Goal: Information Seeking & Learning: Learn about a topic

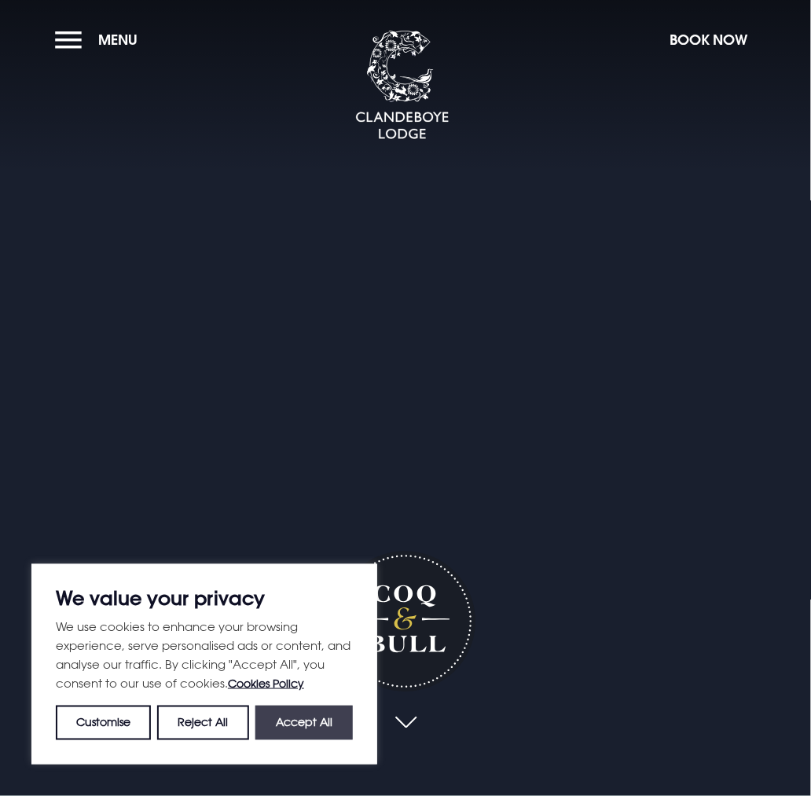
click at [310, 735] on button "Accept All" at bounding box center [303, 723] width 97 height 35
checkbox input "true"
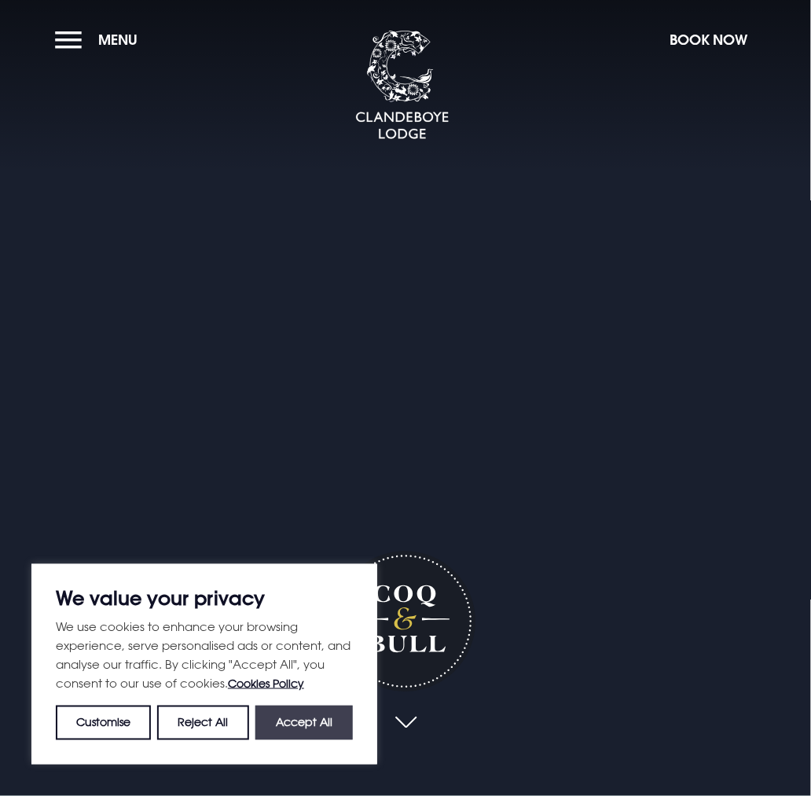
checkbox input "true"
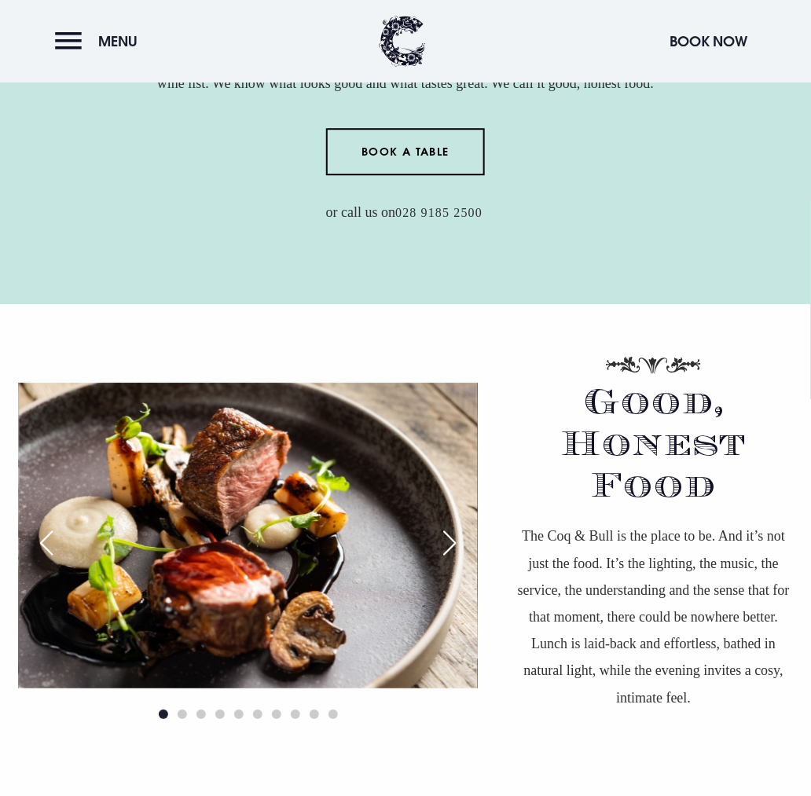
scroll to position [1179, 0]
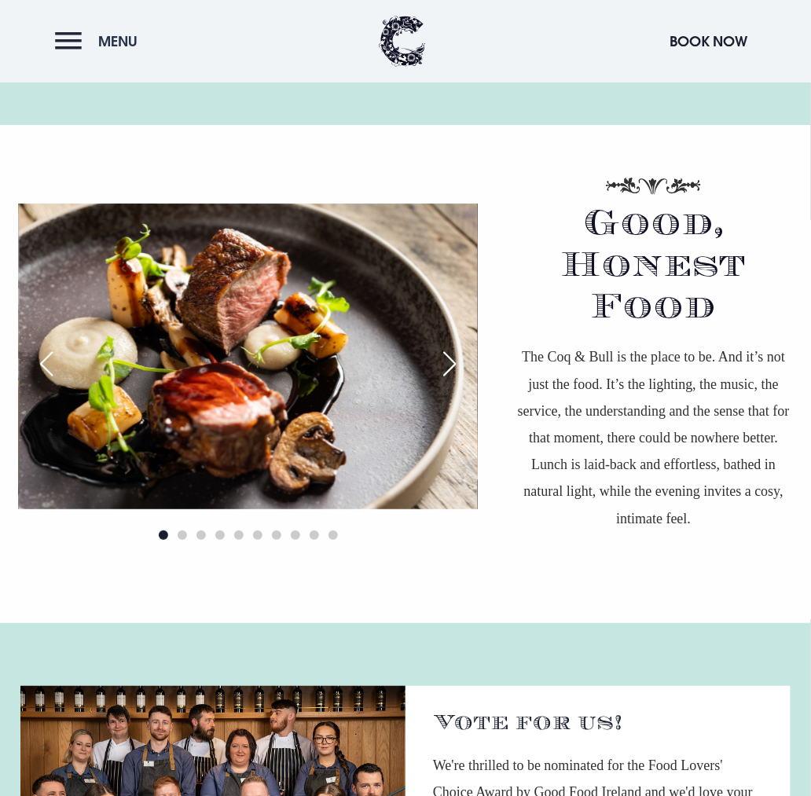
click at [117, 31] on button "Menu" at bounding box center [100, 41] width 90 height 34
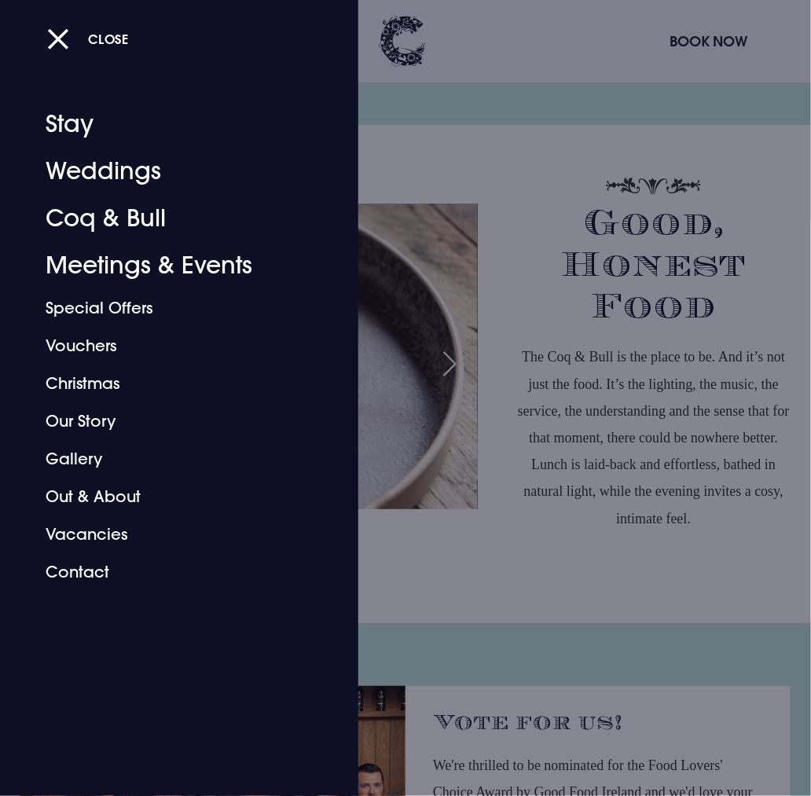
click at [472, 531] on div at bounding box center [405, 398] width 811 height 796
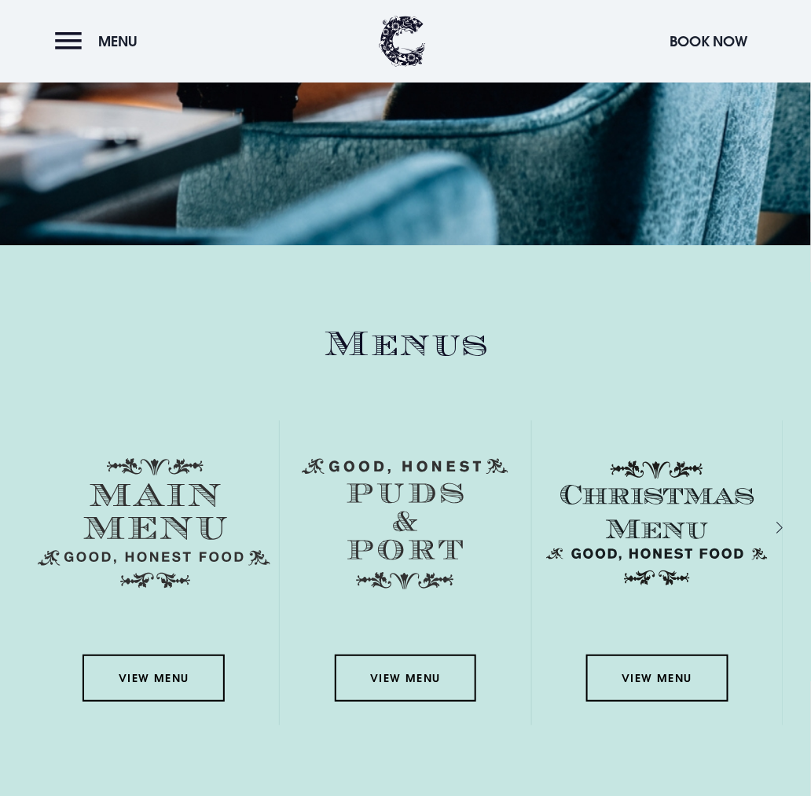
scroll to position [2594, 0]
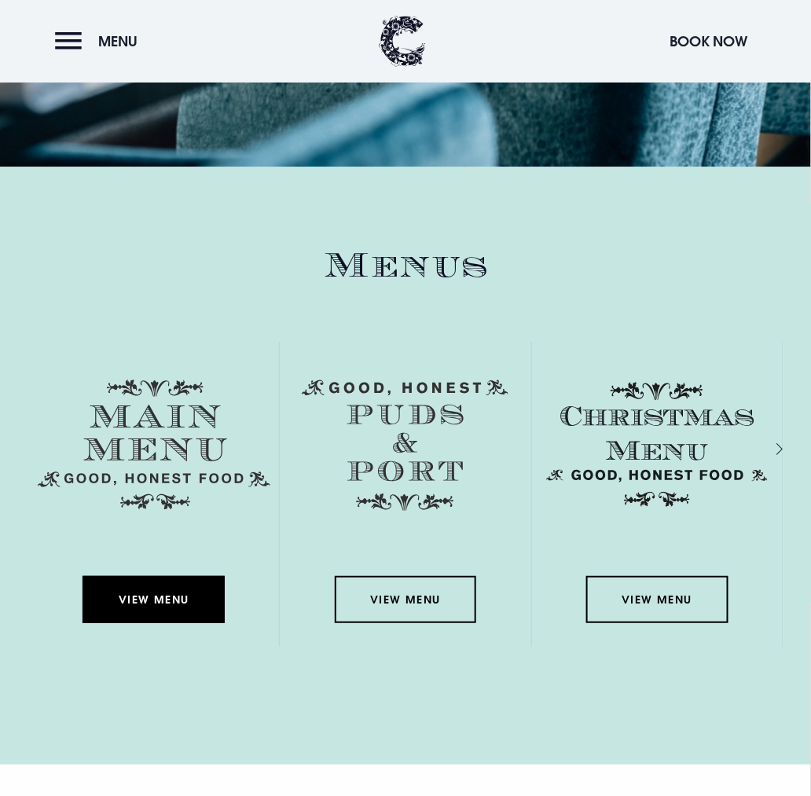
click at [195, 590] on link "View Menu" at bounding box center [153, 599] width 141 height 47
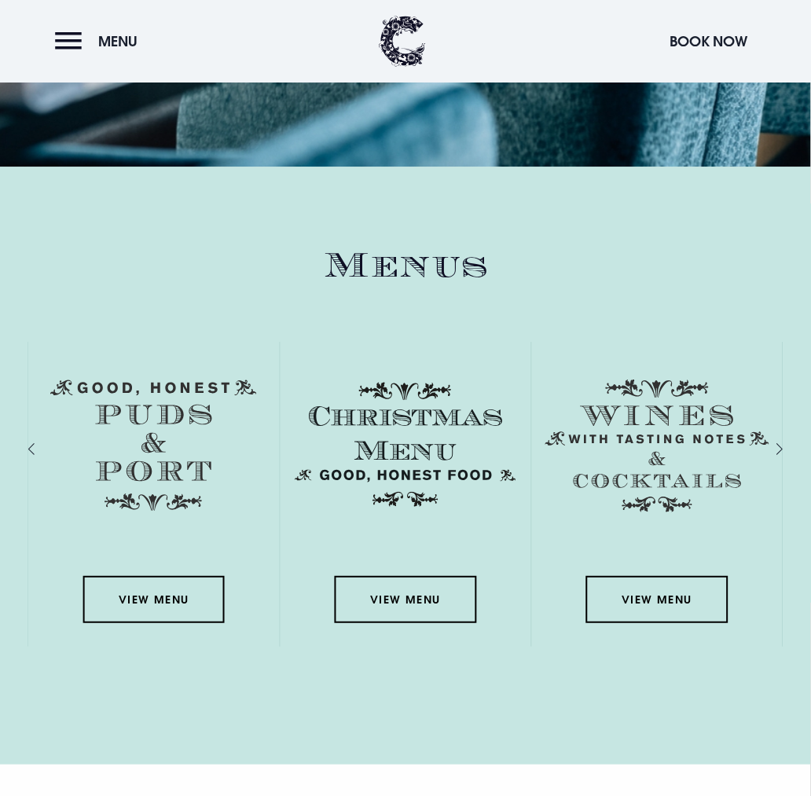
scroll to position [2751, 0]
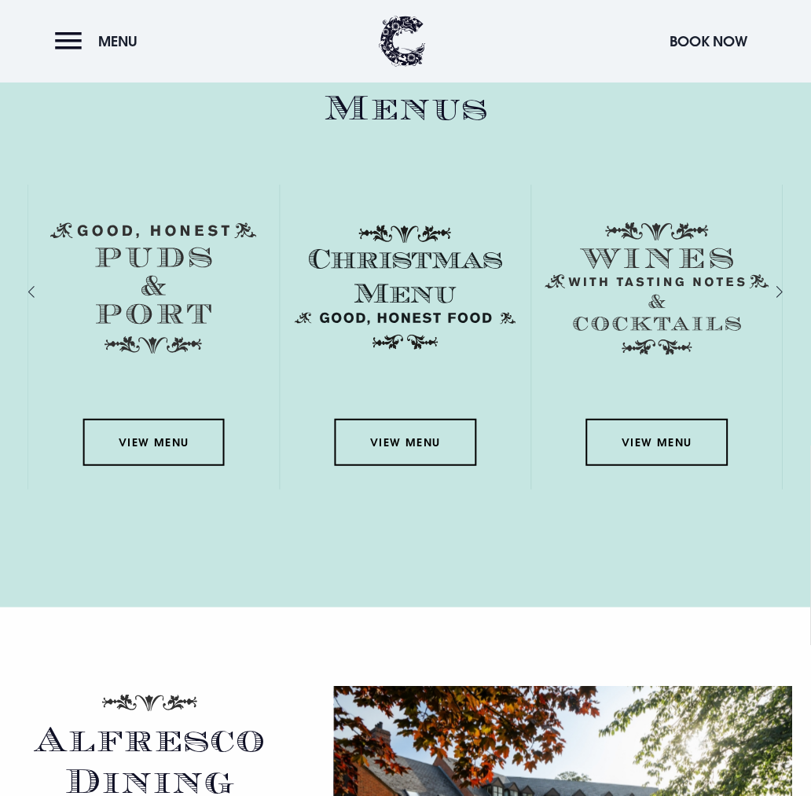
drag, startPoint x: 150, startPoint y: 527, endPoint x: 396, endPoint y: 520, distance: 246.2
click at [396, 520] on section "Menus View Menu View Menu View Menu View Menu View Menu" at bounding box center [405, 308] width 811 height 599
click at [200, 532] on section "Menus View Menu View Menu View Menu View Menu View Menu" at bounding box center [405, 308] width 811 height 599
click at [267, 519] on div "View Menu View Menu View Menu View Menu View Menu" at bounding box center [405, 337] width 755 height 384
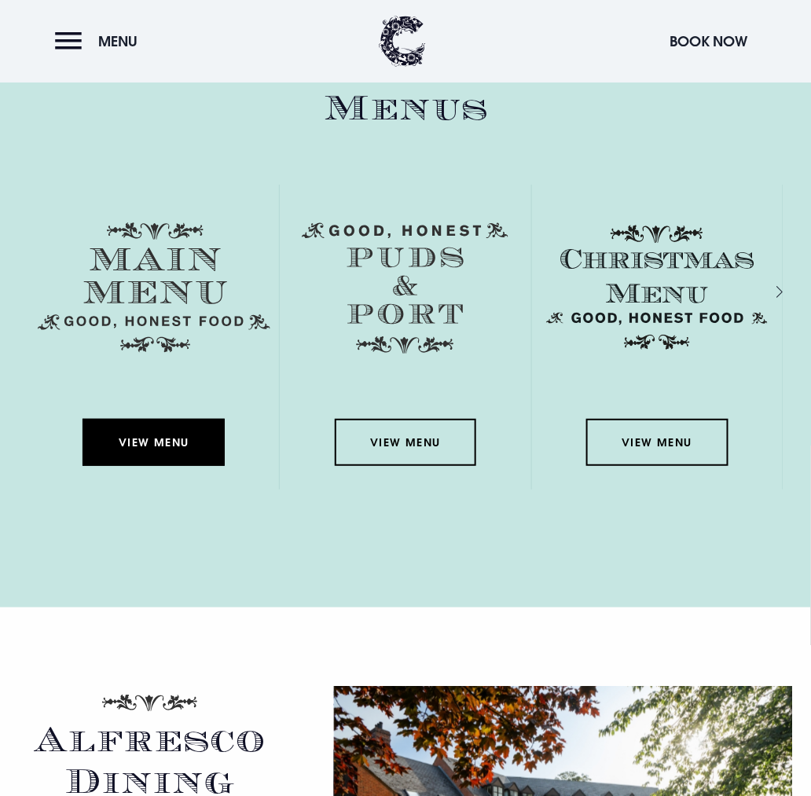
click at [121, 443] on link "View Menu" at bounding box center [153, 442] width 141 height 47
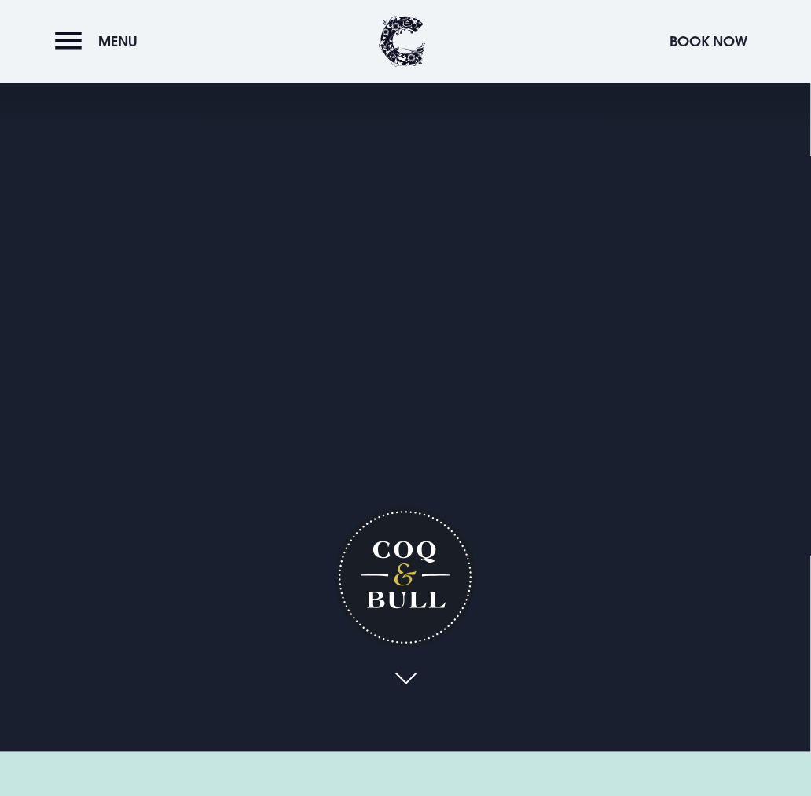
scroll to position [0, 0]
